Goal: Task Accomplishment & Management: Complete application form

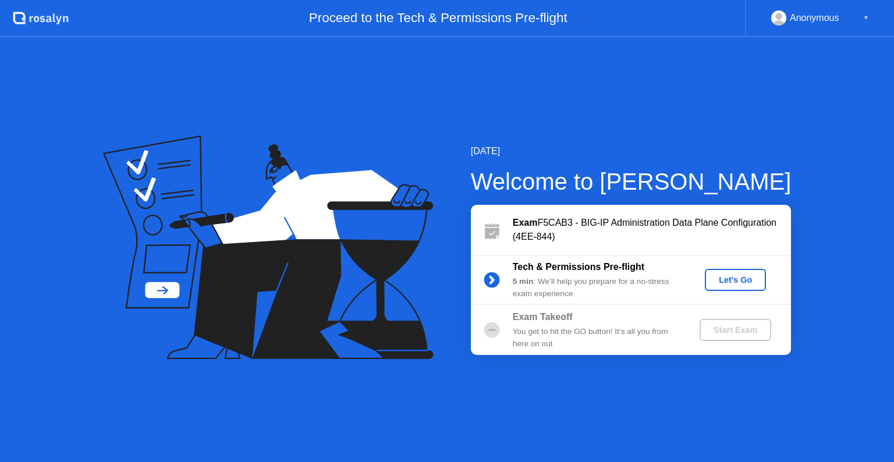
click at [734, 279] on div "Let's Go" at bounding box center [735, 279] width 52 height 9
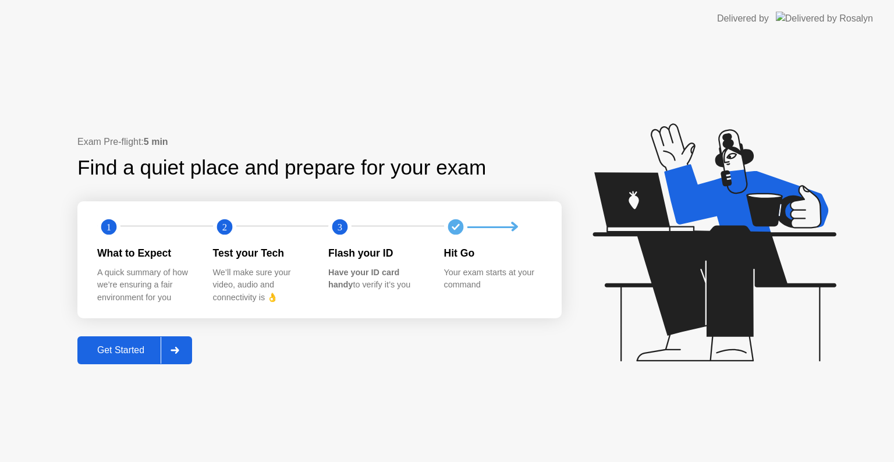
click at [179, 347] on icon at bounding box center [174, 350] width 9 height 7
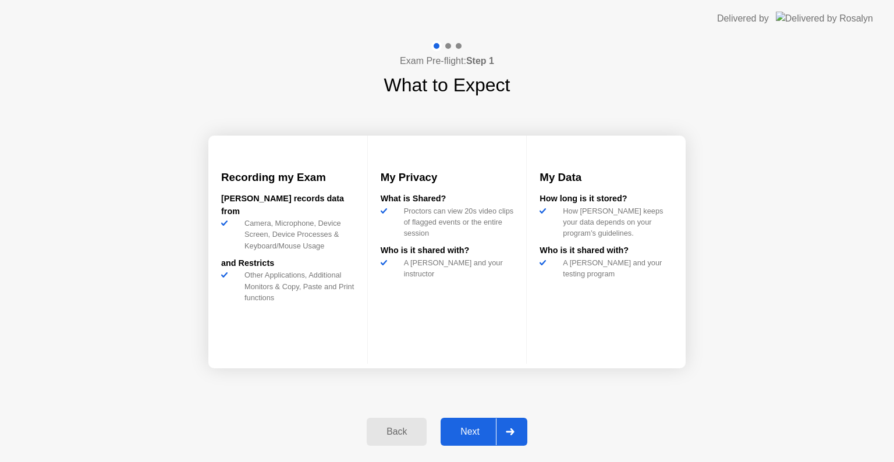
click at [468, 433] on div "Next" at bounding box center [470, 431] width 52 height 10
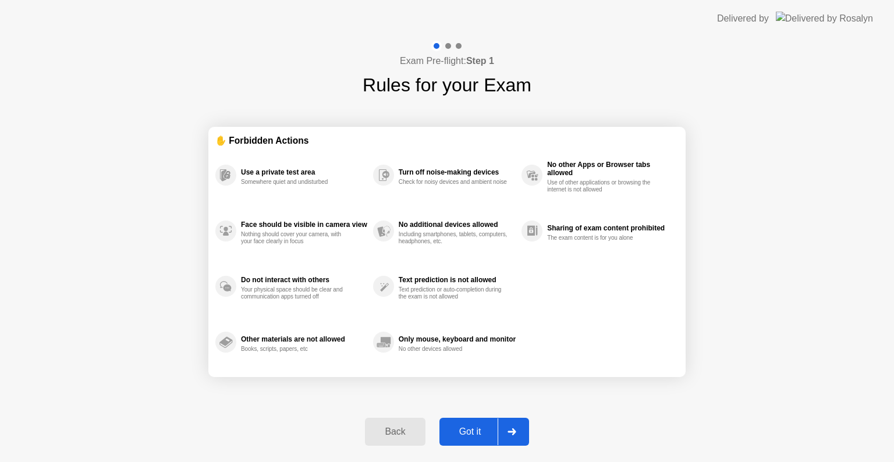
click at [478, 428] on div "Got it" at bounding box center [470, 431] width 55 height 10
select select "**********"
select select "*******"
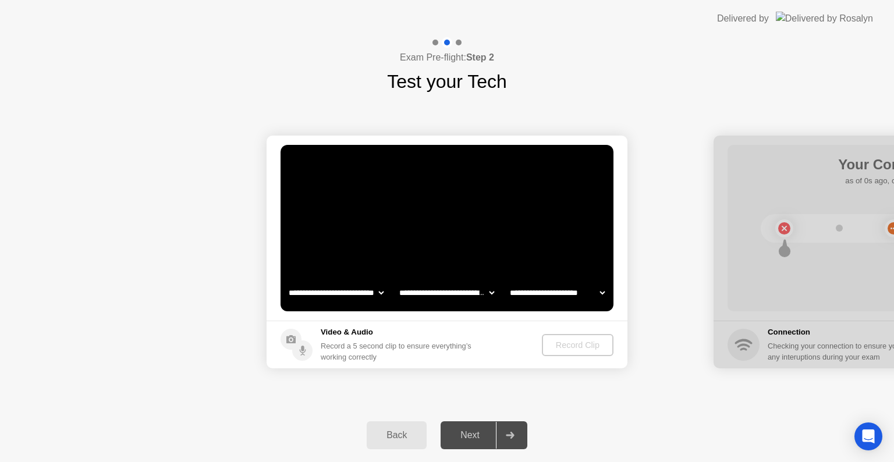
select select "*******"
click at [585, 340] on div "Record Clip" at bounding box center [578, 344] width 62 height 9
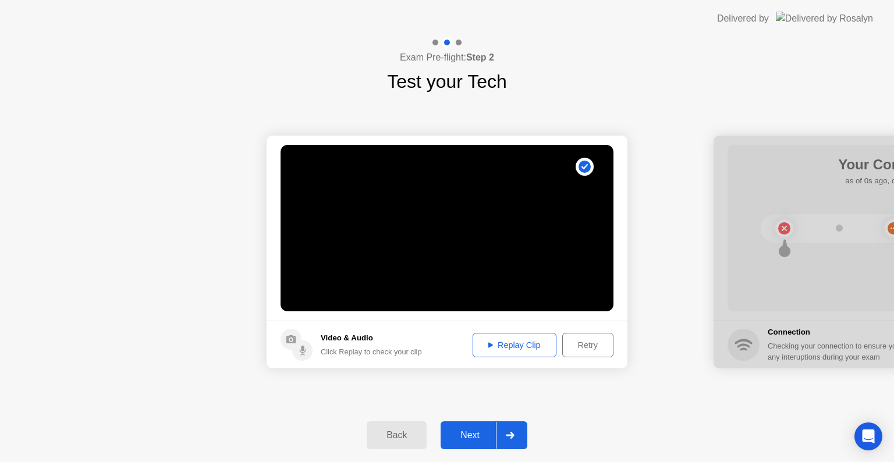
click at [502, 342] on div "Replay Clip" at bounding box center [515, 344] width 76 height 9
click at [472, 434] on div "Next" at bounding box center [470, 435] width 52 height 10
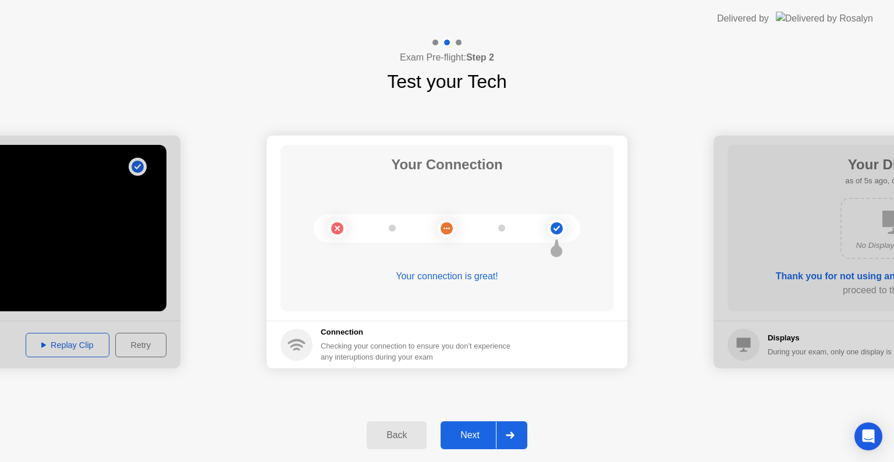
click at [475, 431] on div "Next" at bounding box center [470, 435] width 52 height 10
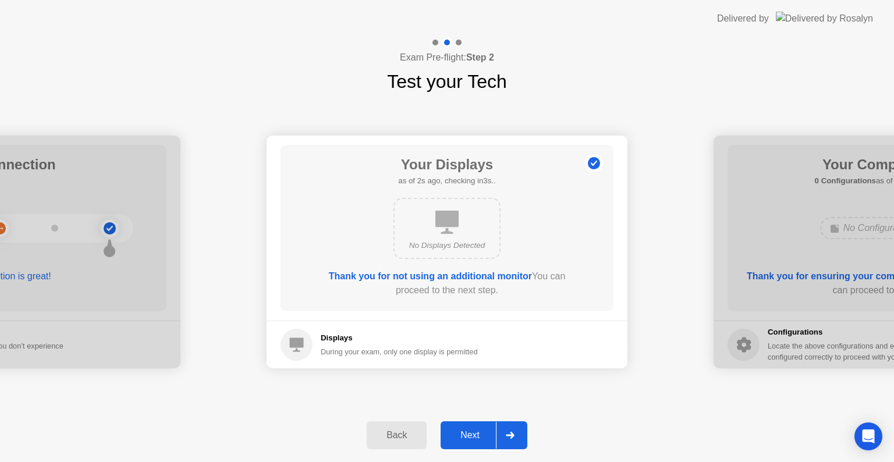
click at [475, 431] on div "Next" at bounding box center [470, 435] width 52 height 10
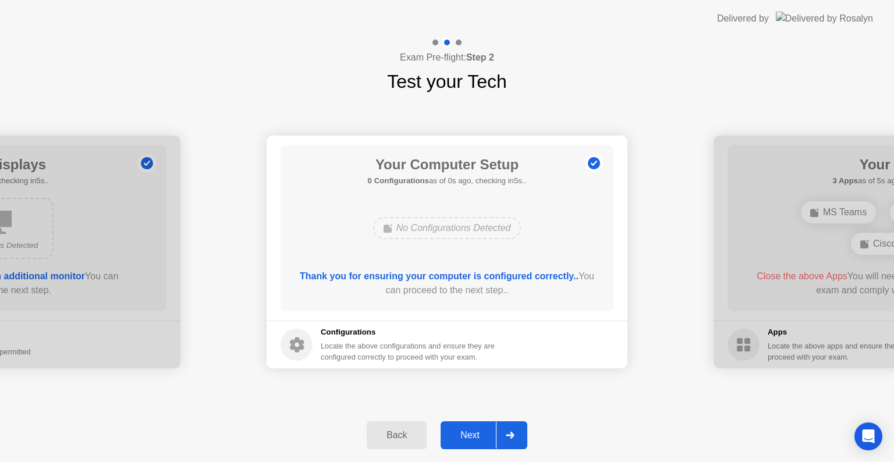
click at [475, 431] on div "Next" at bounding box center [470, 435] width 52 height 10
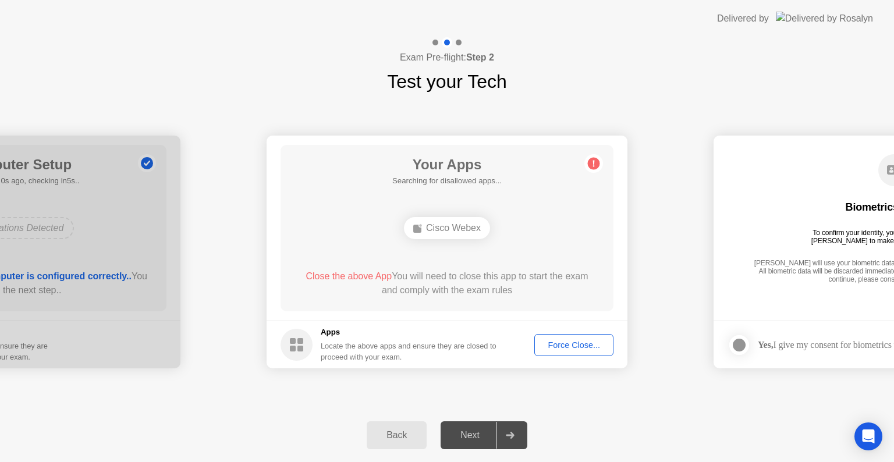
click at [566, 341] on div "Force Close..." at bounding box center [573, 344] width 71 height 9
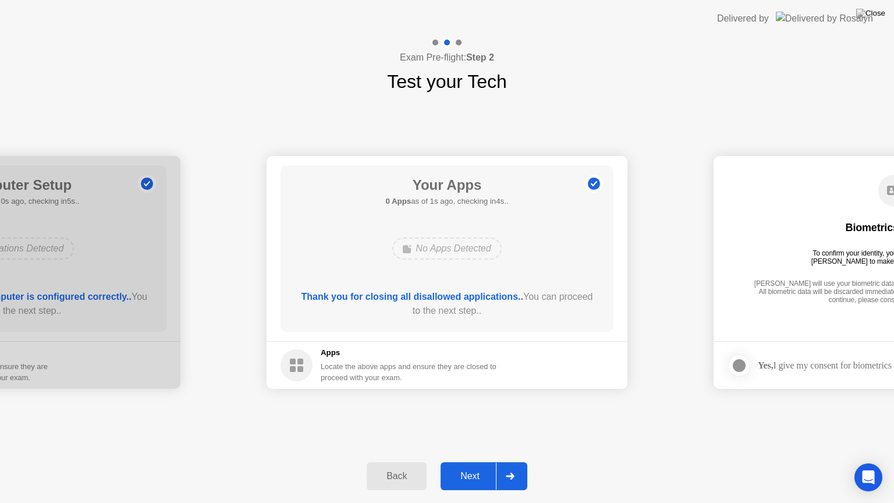
click at [470, 461] on div "Next" at bounding box center [470, 476] width 52 height 10
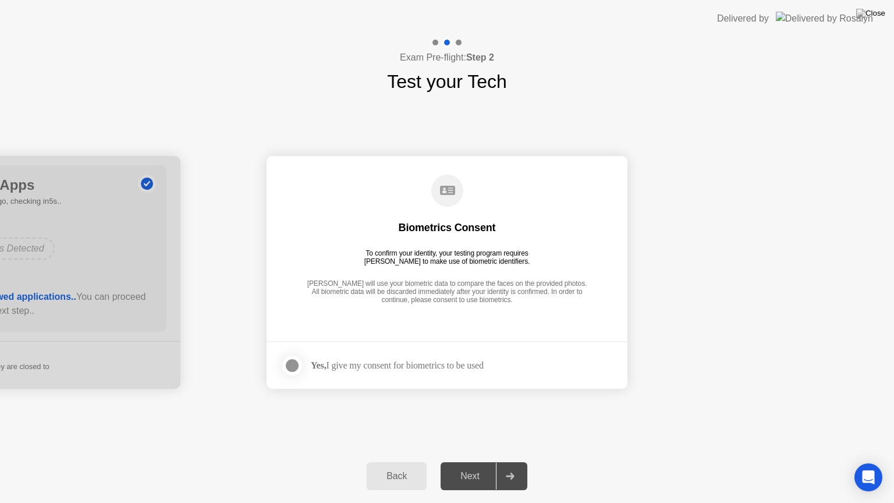
click at [292, 368] on div at bounding box center [292, 365] width 14 height 14
click at [479, 461] on div "Next" at bounding box center [470, 476] width 52 height 10
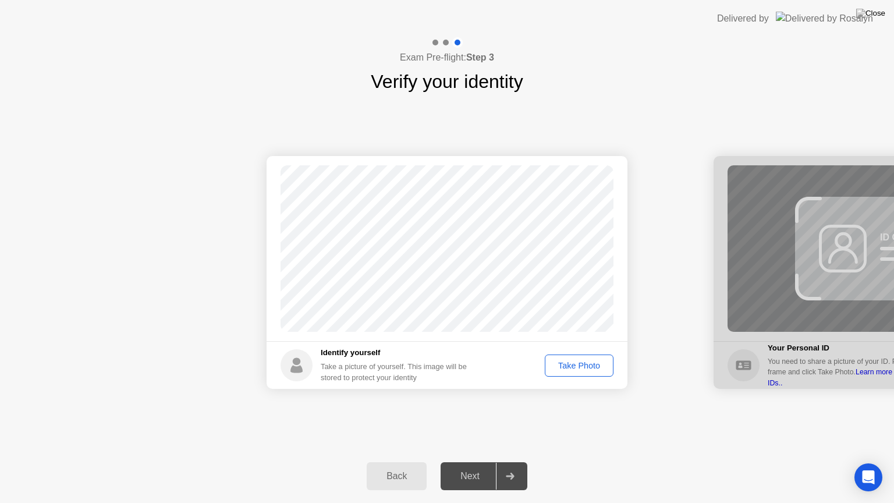
click at [576, 362] on div "Take Photo" at bounding box center [579, 365] width 61 height 9
click at [475, 461] on div "Next" at bounding box center [470, 476] width 52 height 10
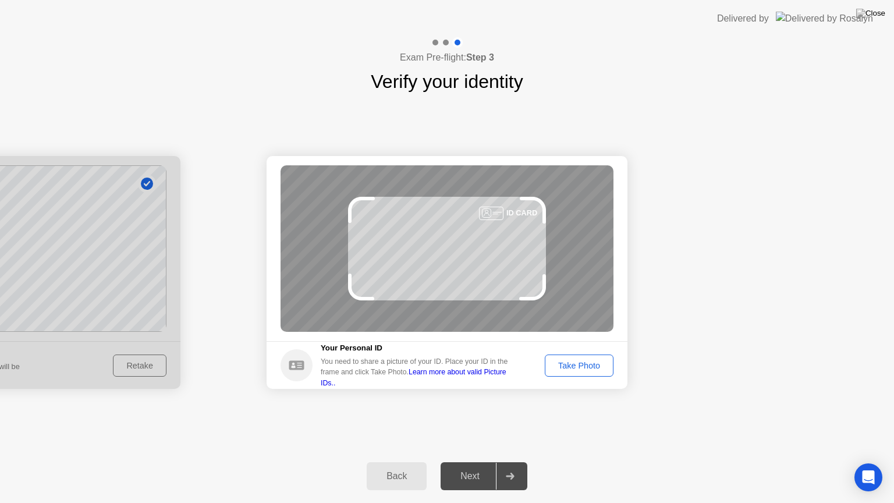
click at [571, 361] on div "Take Photo" at bounding box center [579, 365] width 61 height 9
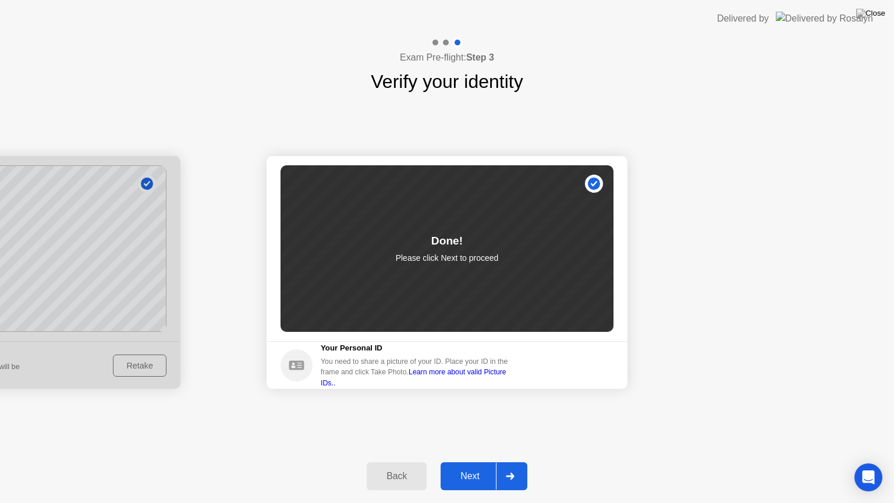
click at [470, 461] on div "Next" at bounding box center [470, 476] width 52 height 10
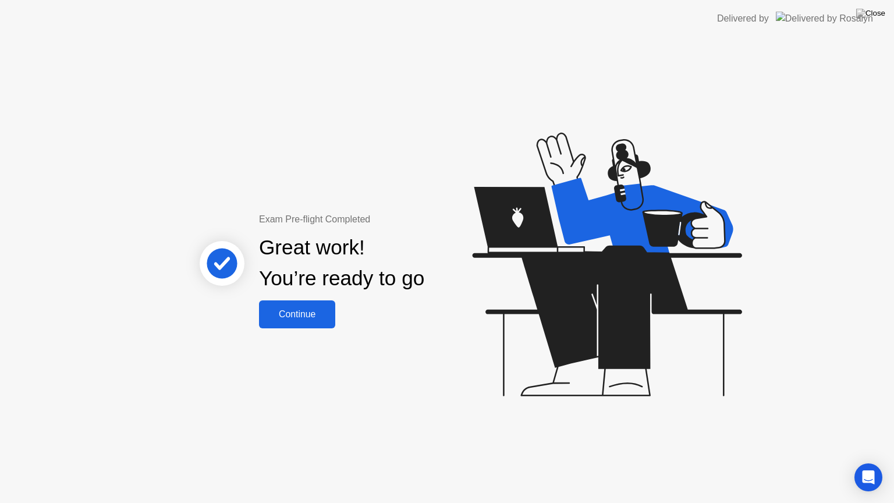
click at [293, 311] on div "Continue" at bounding box center [296, 314] width 69 height 10
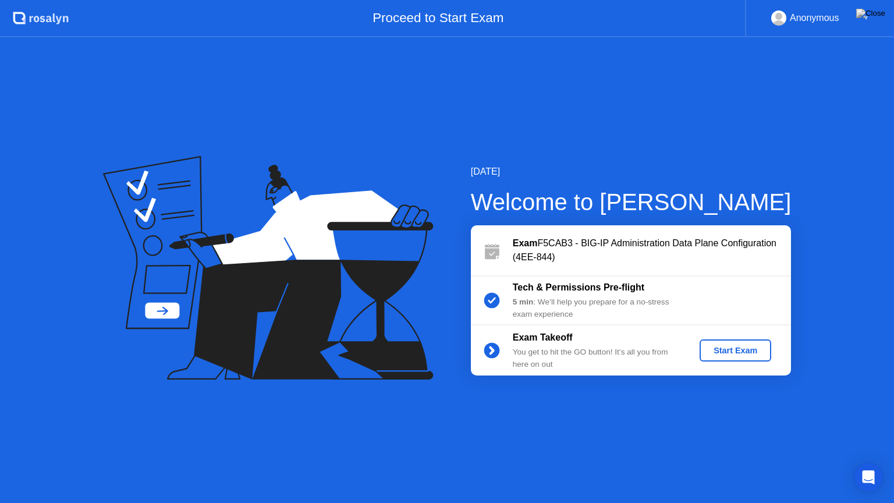
click at [732, 347] on div "Start Exam" at bounding box center [735, 350] width 62 height 9
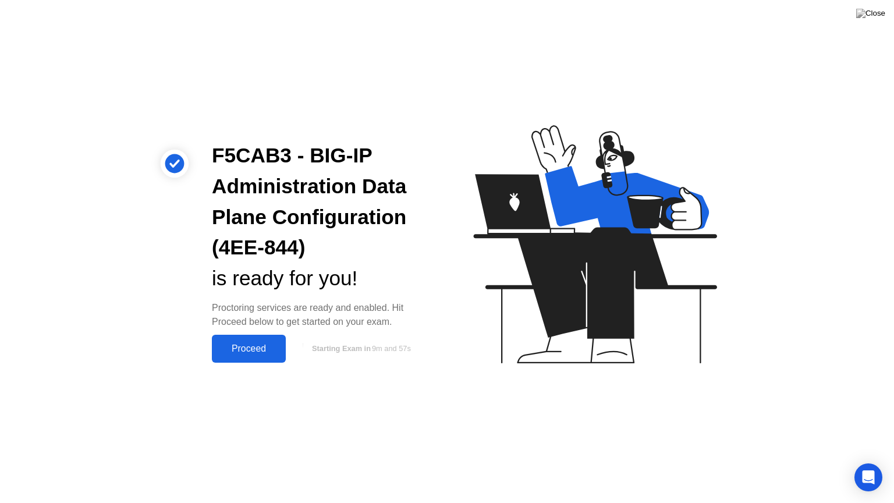
click at [242, 343] on div "Proceed" at bounding box center [248, 348] width 67 height 10
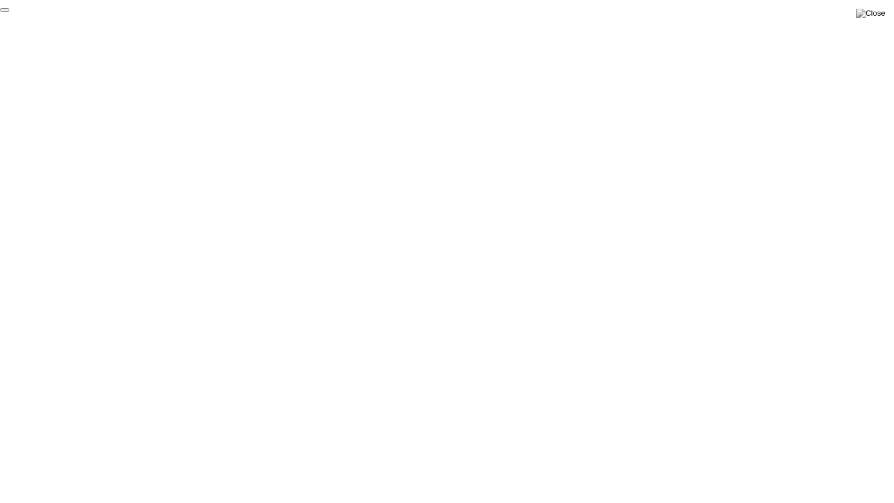
click div "End Proctoring Session"
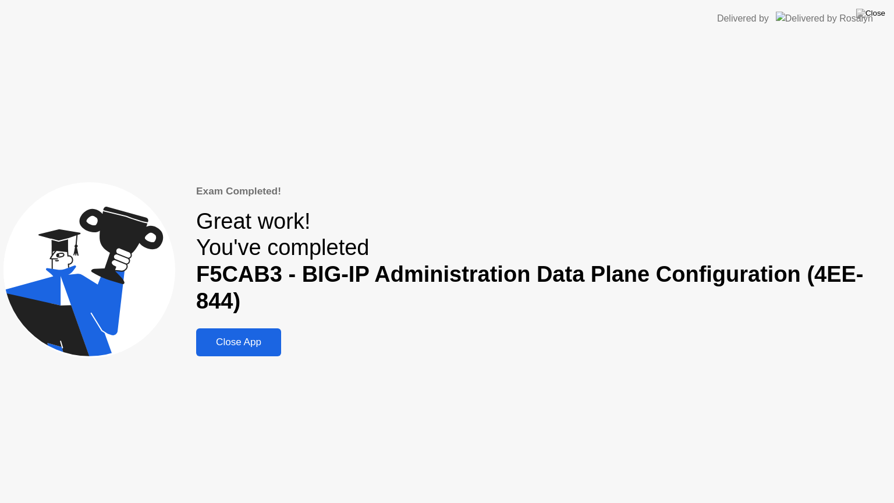
click at [244, 337] on div "Close App" at bounding box center [239, 342] width 78 height 12
